Goal: Task Accomplishment & Management: Complete application form

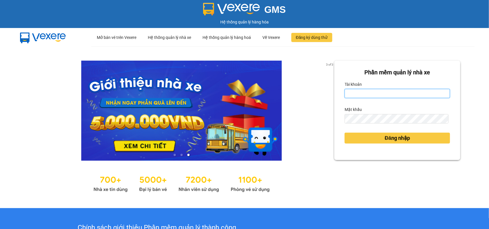
click at [363, 93] on input "Tài khoản" at bounding box center [396, 93] width 105 height 9
type input "huyennthhlc.saoviet"
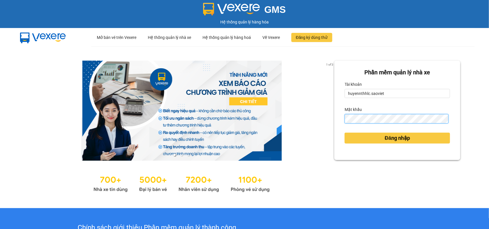
click at [344, 133] on button "Đăng nhập" at bounding box center [396, 138] width 105 height 11
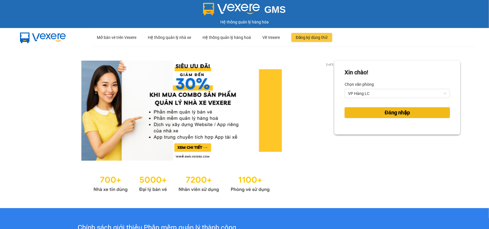
click at [400, 112] on span "Đăng nhập" at bounding box center [396, 113] width 25 height 8
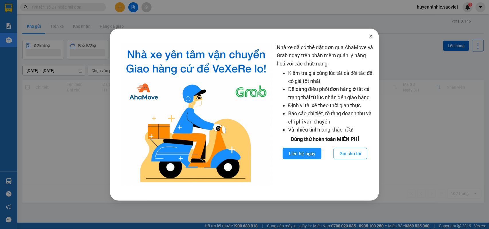
click at [371, 35] on icon "close" at bounding box center [370, 36] width 5 height 5
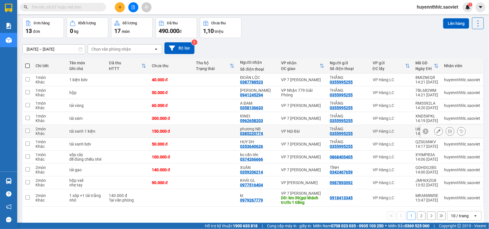
scroll to position [31, 0]
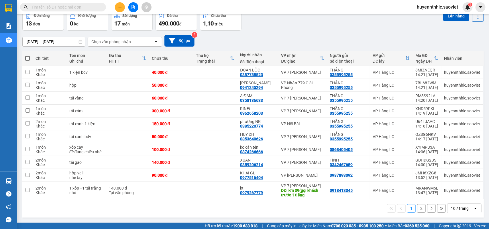
click at [72, 9] on input "text" at bounding box center [65, 7] width 68 height 6
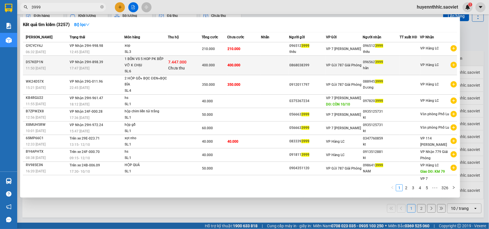
type input "3999"
click at [353, 67] on span "VP Gửi 787 Giải Phóng" at bounding box center [343, 65] width 35 height 4
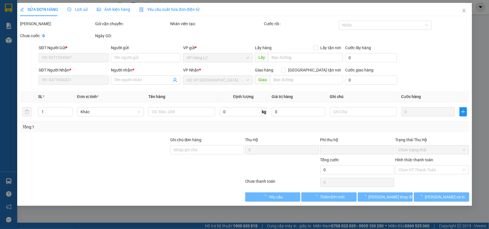
type input "0868038399"
type input "0965623999"
type input "hân"
type input "7.447.000"
type input "60.000"
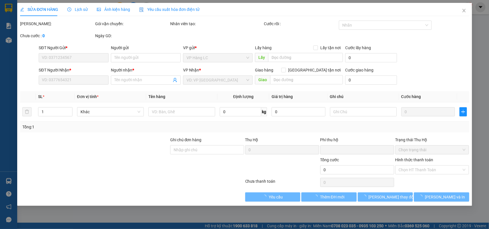
type input "400.000"
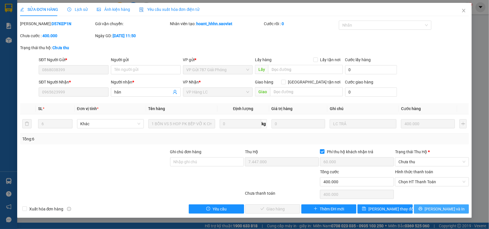
click at [441, 207] on span "[PERSON_NAME] và In" at bounding box center [445, 209] width 40 height 6
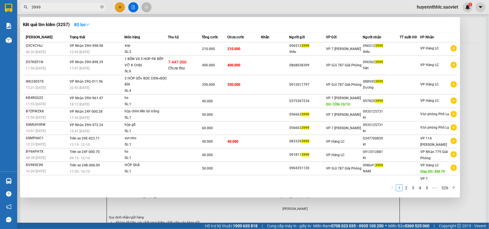
click at [66, 7] on input "3999" at bounding box center [65, 7] width 68 height 6
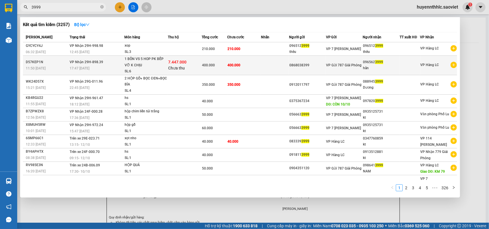
click at [197, 62] on div "7.447.000 Chưa thu" at bounding box center [184, 65] width 33 height 12
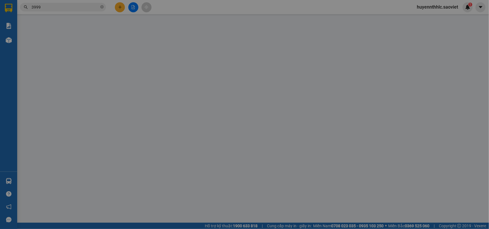
type input "0868038399"
type input "0965623999"
type input "hân"
type input "7.447.000"
type input "60.000"
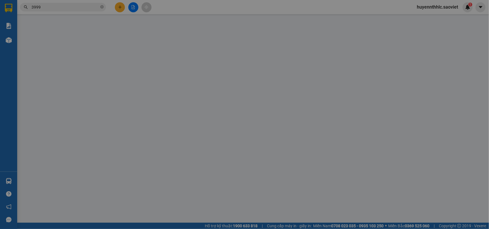
type input "400.000"
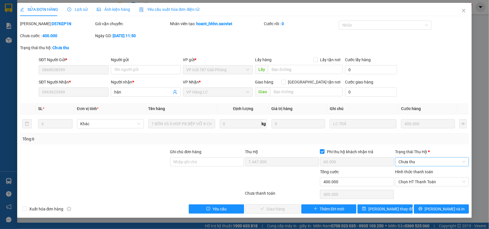
click at [410, 162] on span "Chưa thu" at bounding box center [431, 162] width 67 height 9
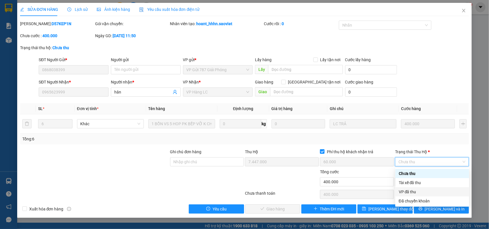
click at [411, 189] on div "VP đã thu" at bounding box center [431, 192] width 67 height 6
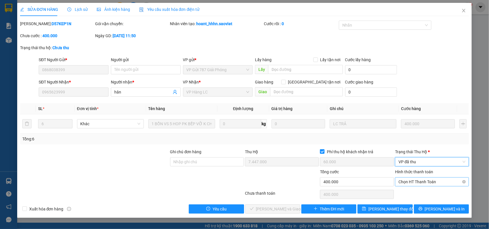
click at [418, 179] on span "Chọn HT Thanh Toán" at bounding box center [431, 182] width 67 height 9
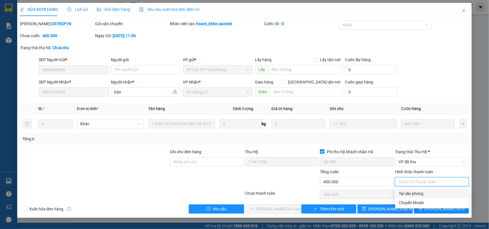
click at [412, 196] on div "Tại văn phòng" at bounding box center [431, 194] width 67 height 6
type input "0"
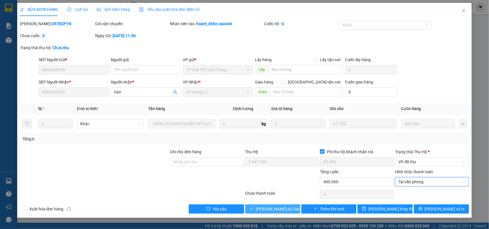
click at [274, 210] on span "[PERSON_NAME] và Giao hàng" at bounding box center [283, 209] width 55 height 6
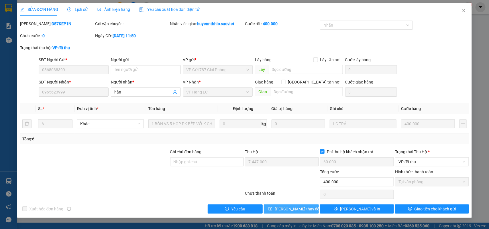
click at [274, 210] on button "[PERSON_NAME] thay đổi" at bounding box center [291, 209] width 55 height 9
